Goal: Find specific page/section: Find specific page/section

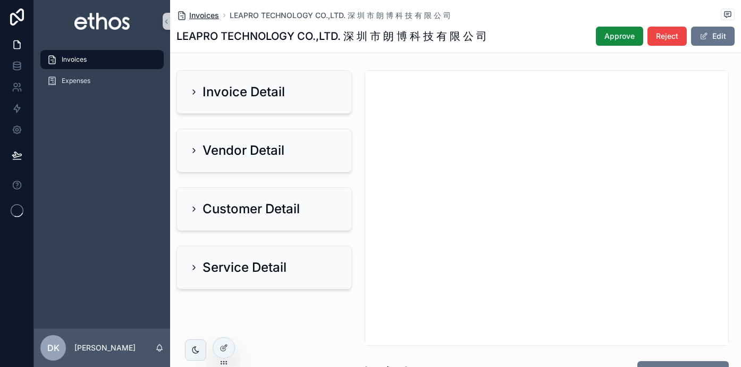
click at [201, 14] on span "Invoices" at bounding box center [204, 15] width 30 height 11
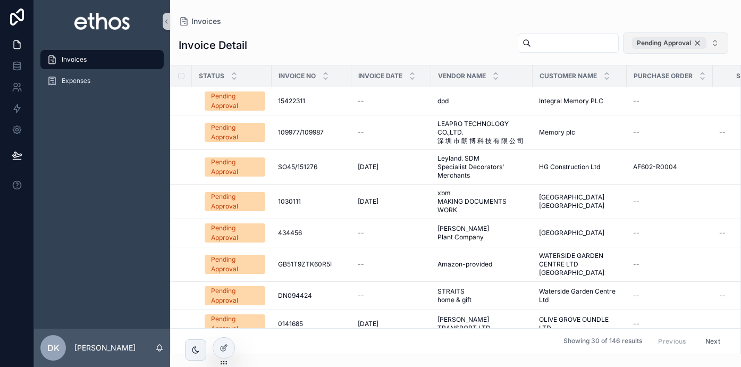
click at [698, 43] on div "Pending Approval" at bounding box center [669, 43] width 74 height 12
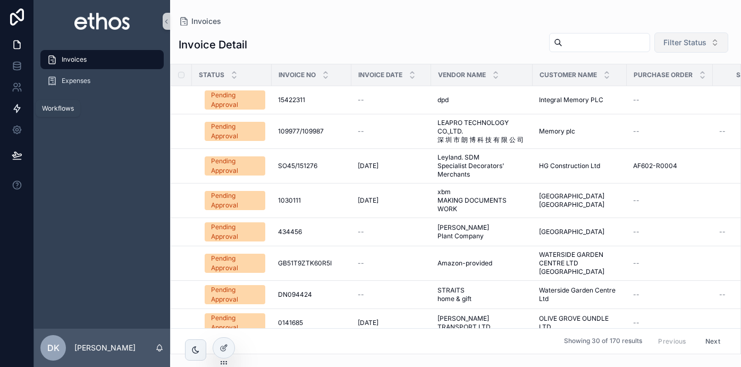
click at [16, 107] on icon at bounding box center [17, 108] width 11 height 11
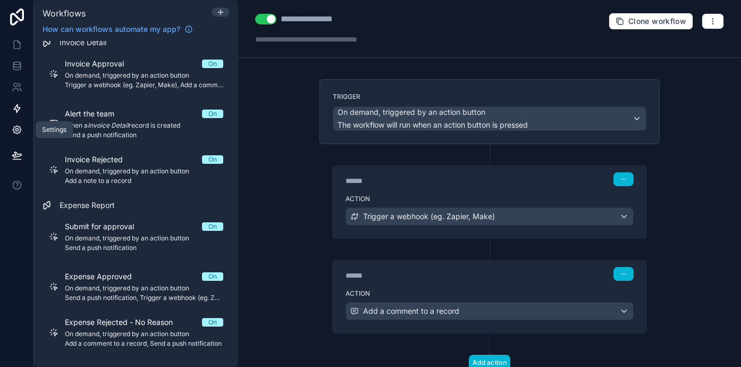
click at [14, 126] on icon at bounding box center [17, 129] width 11 height 11
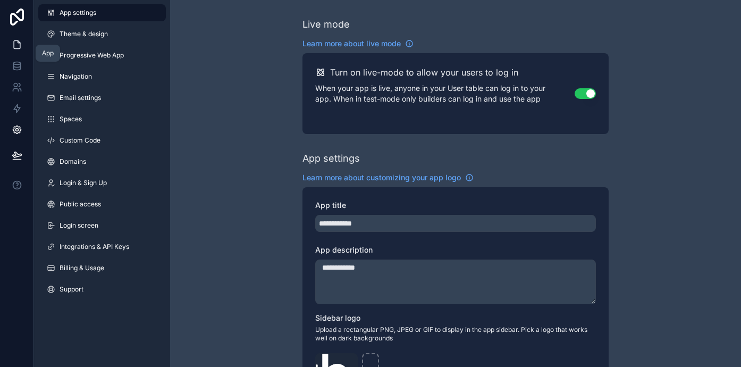
click at [18, 40] on icon at bounding box center [17, 44] width 11 height 11
